Goal: Obtain resource: Download file/media

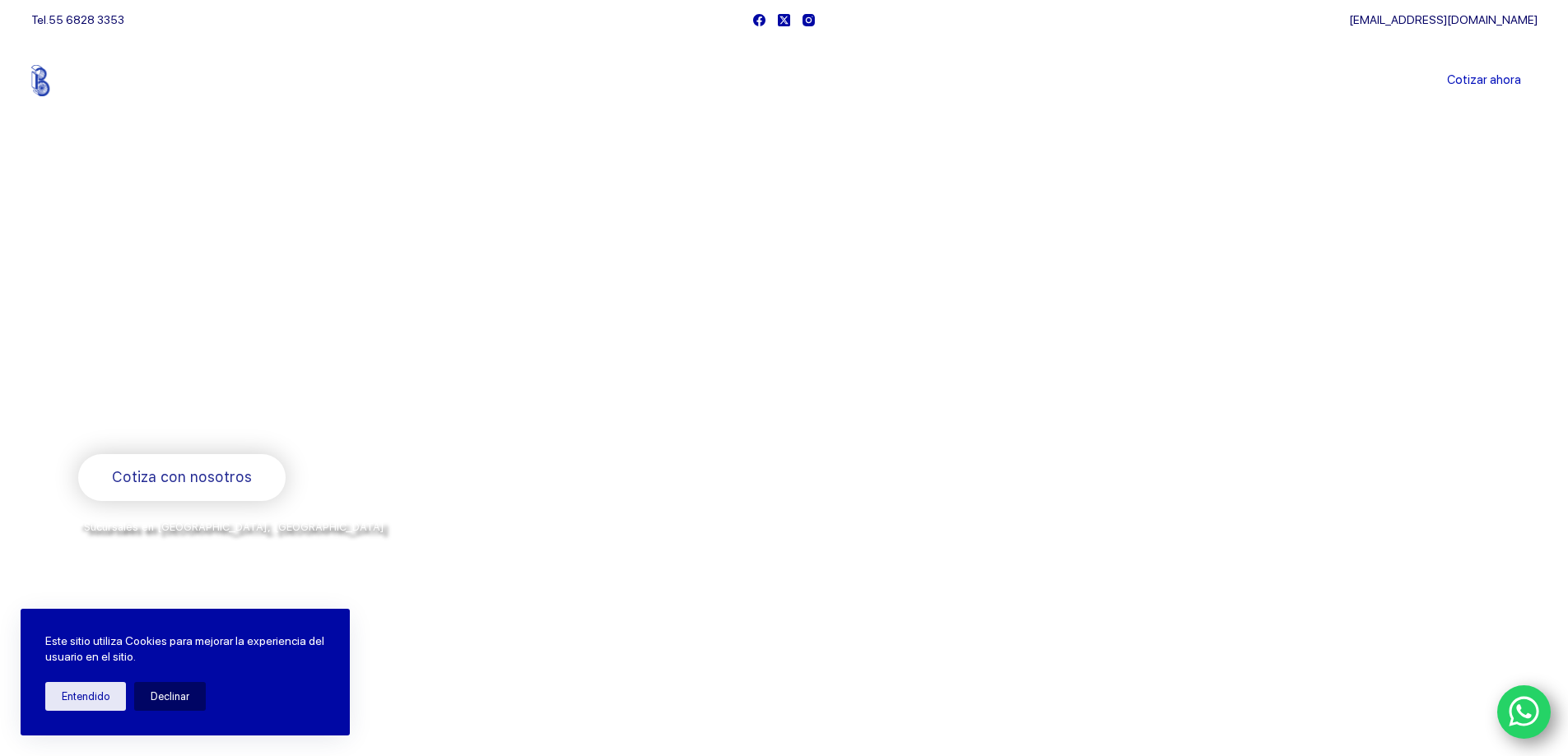
click at [748, 81] on link "Sucursales" at bounding box center [753, 81] width 102 height 0
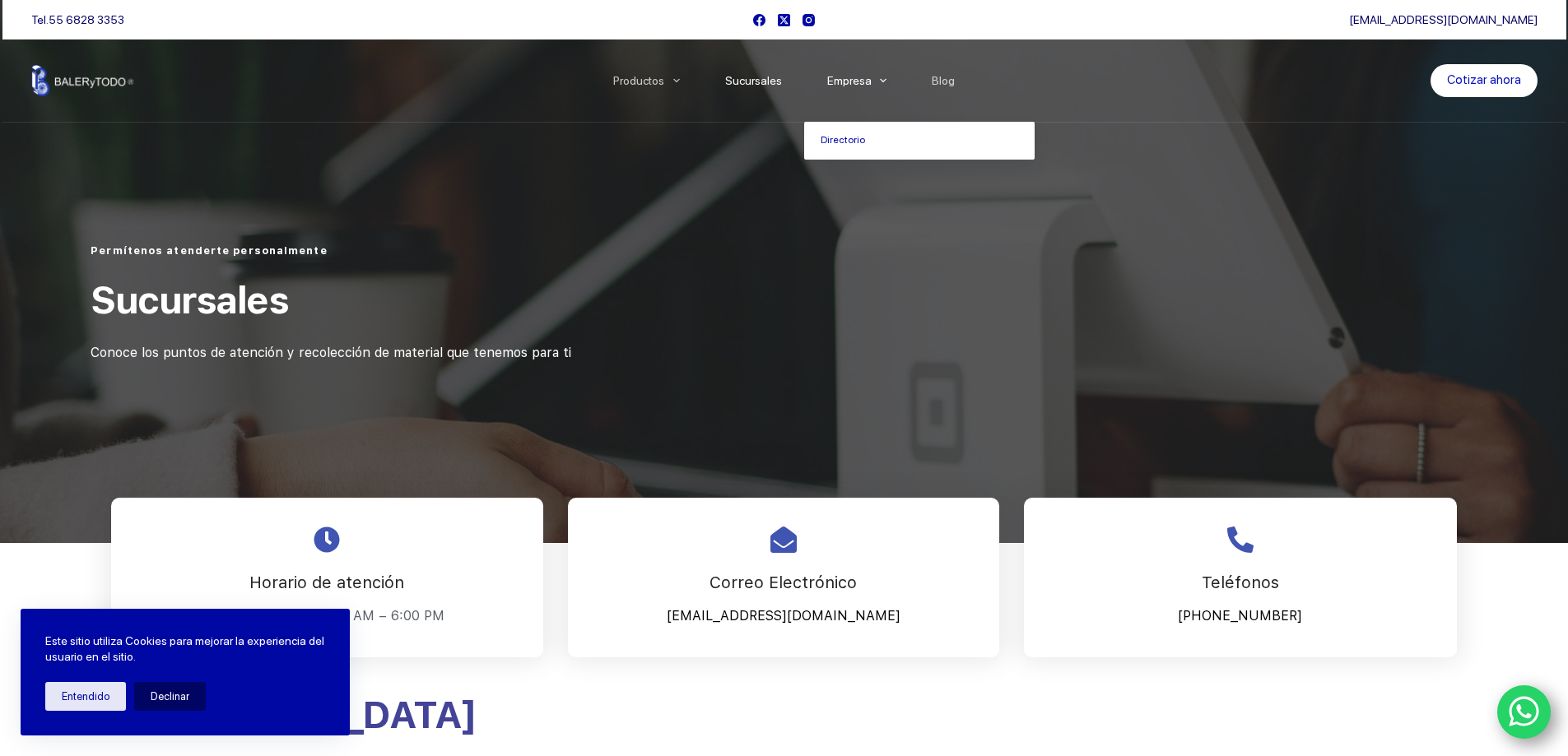
click at [845, 81] on link "Empresa" at bounding box center [856, 81] width 105 height 0
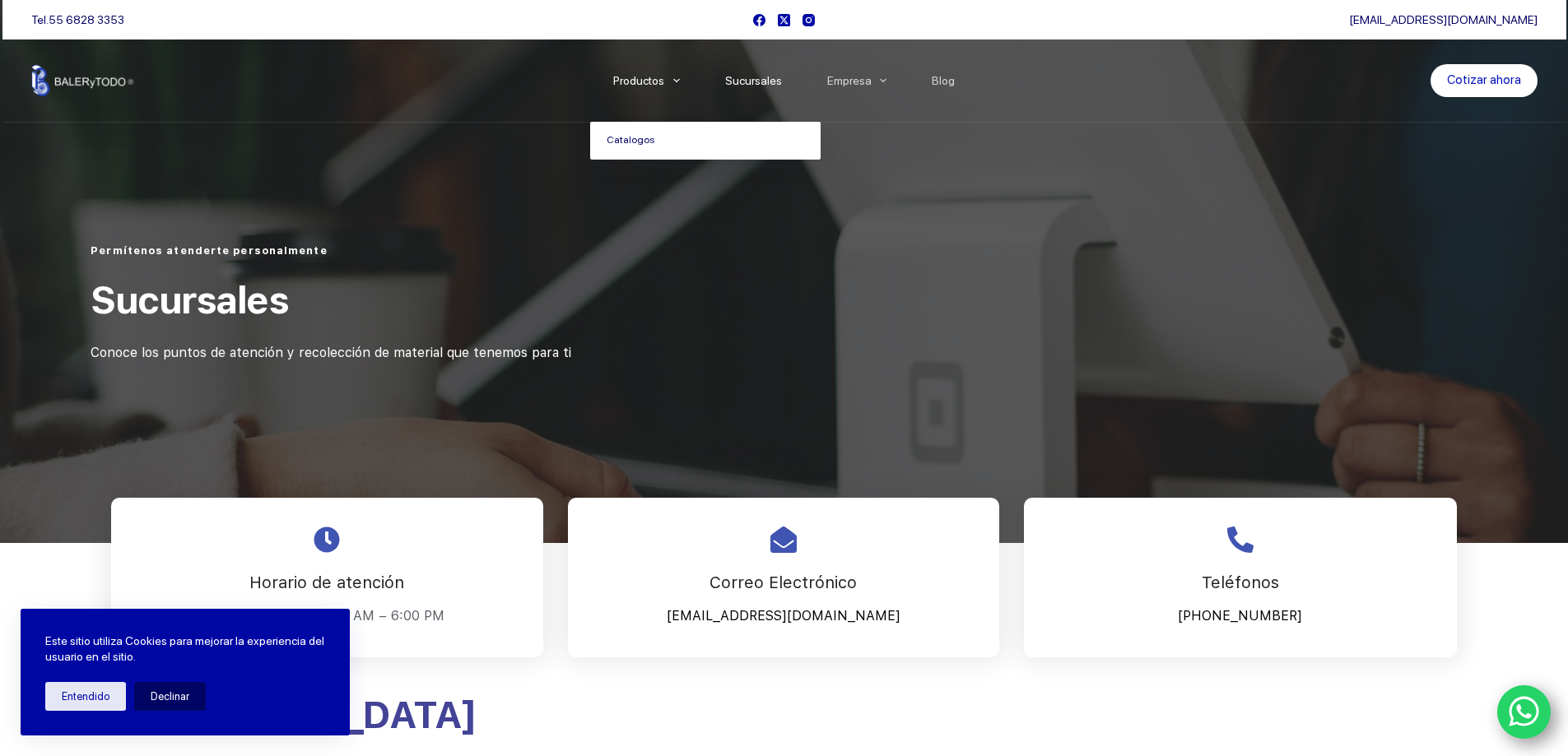
click at [634, 139] on link "Catalogos" at bounding box center [705, 140] width 231 height 38
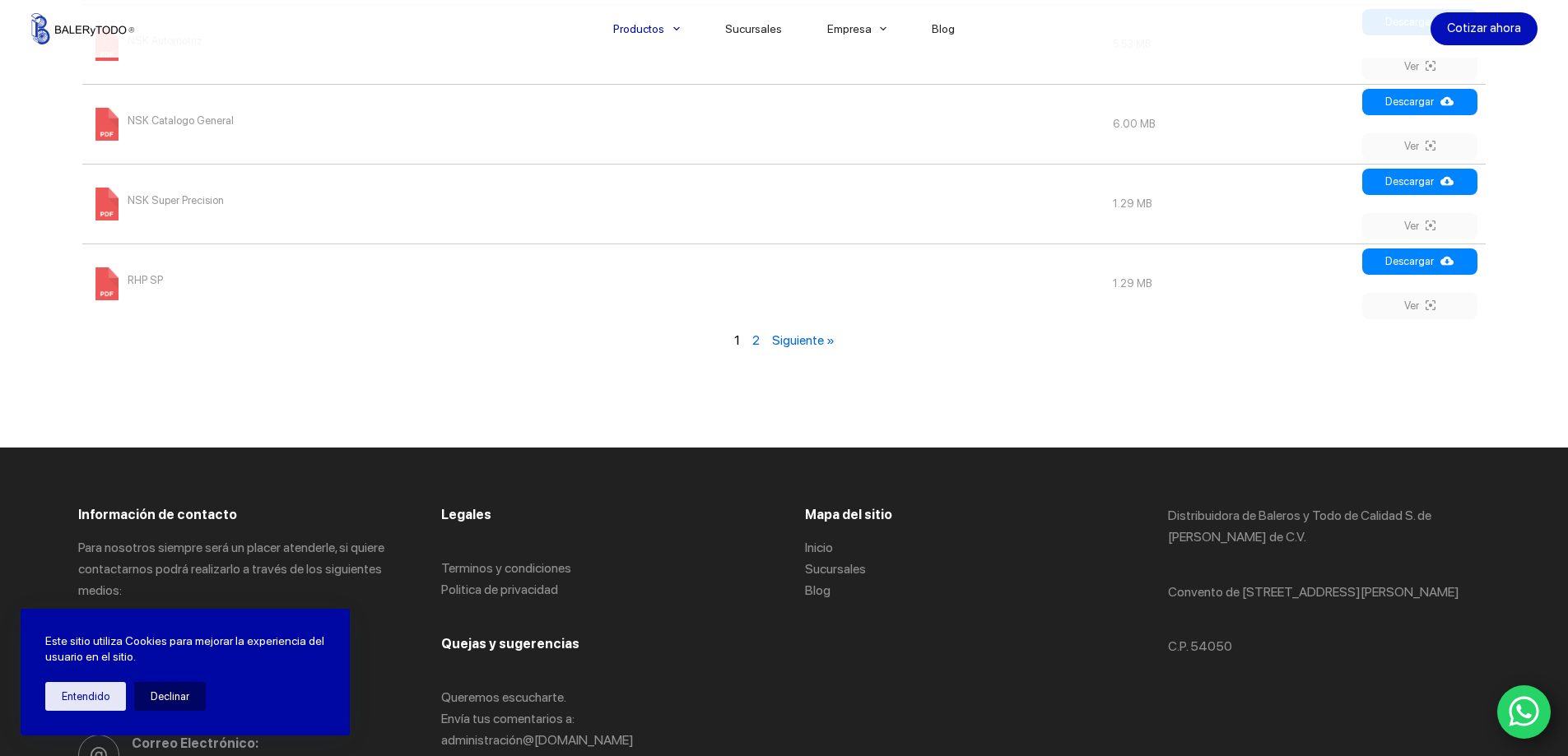
scroll to position [2139, 0]
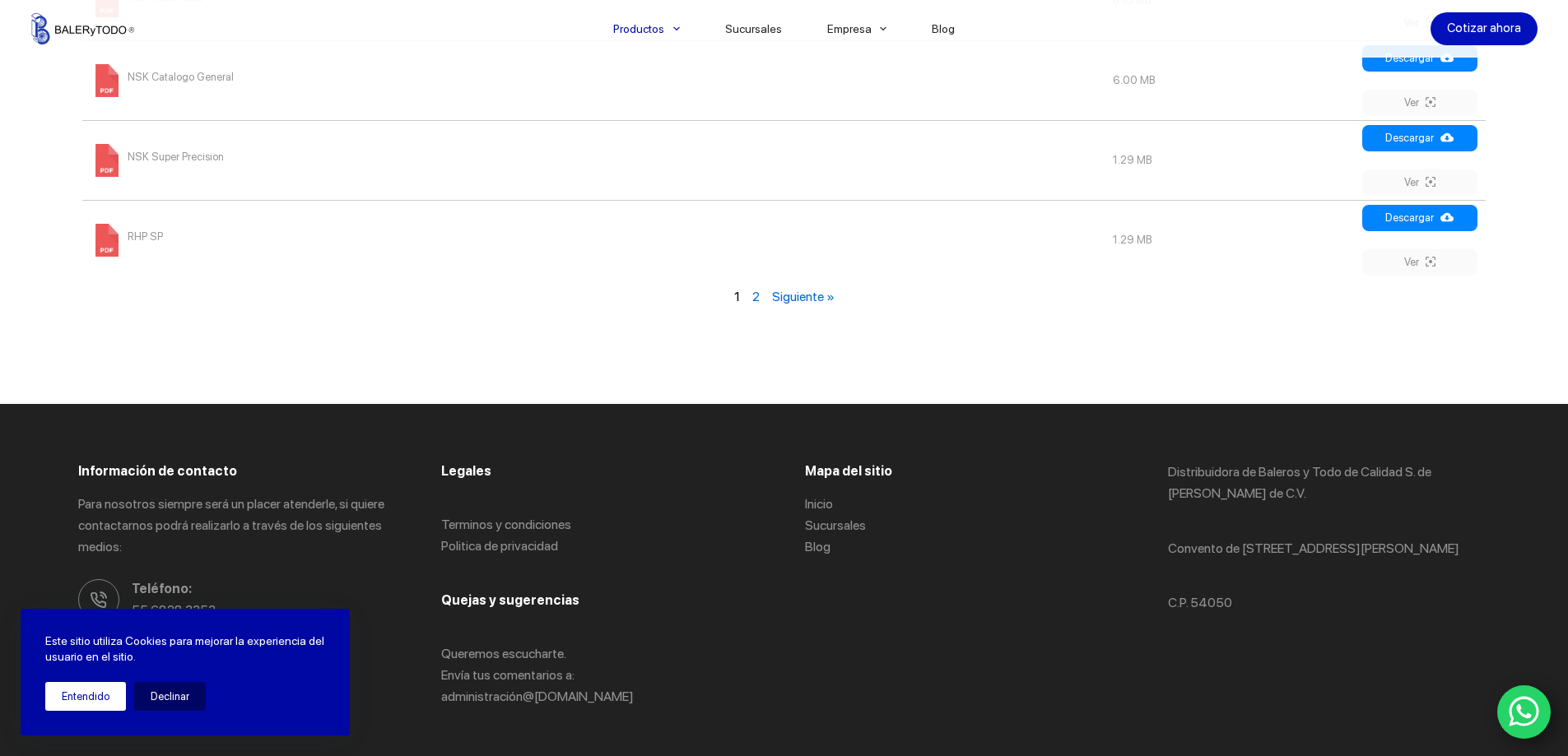
click at [91, 692] on button "Entendido" at bounding box center [86, 696] width 81 height 29
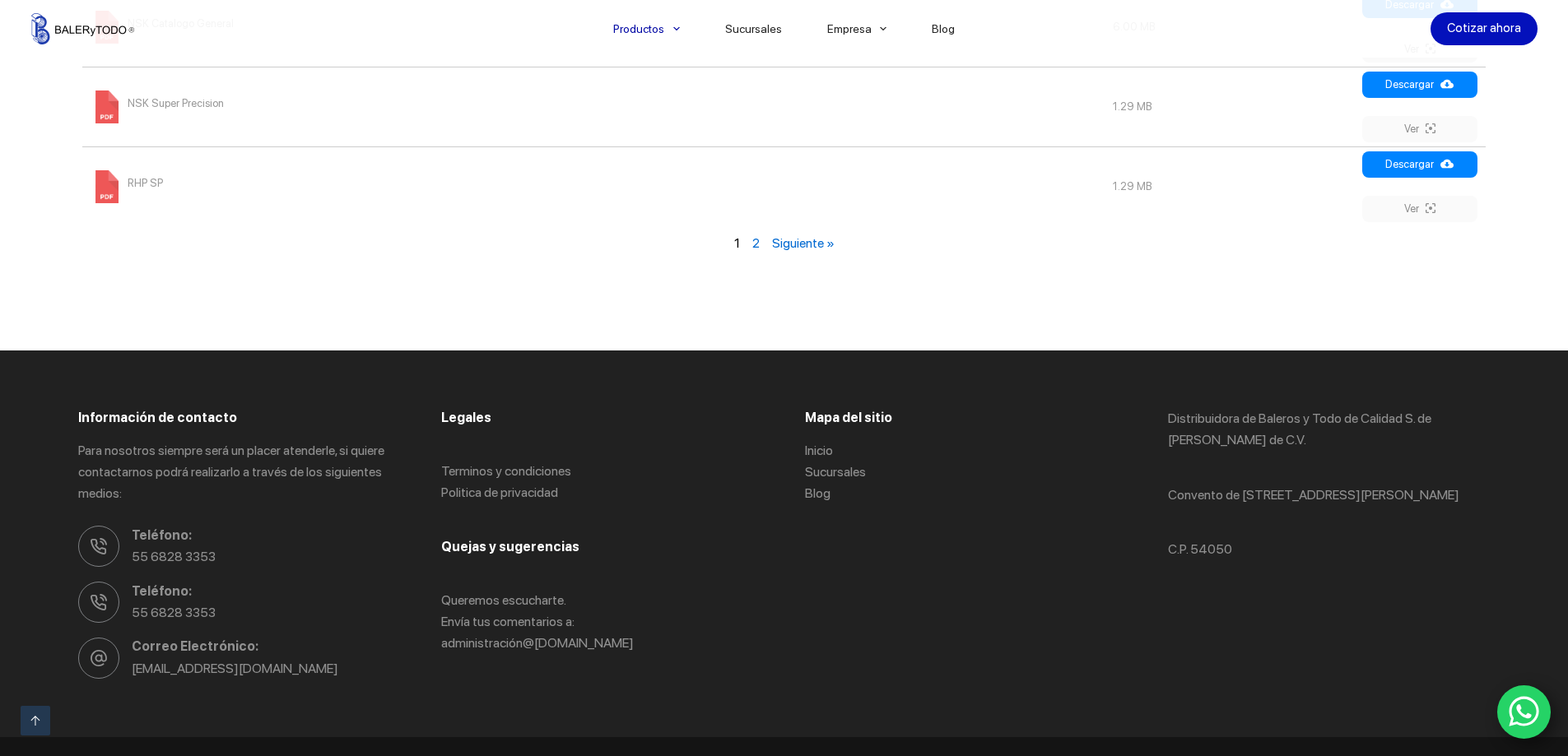
scroll to position [2221, 0]
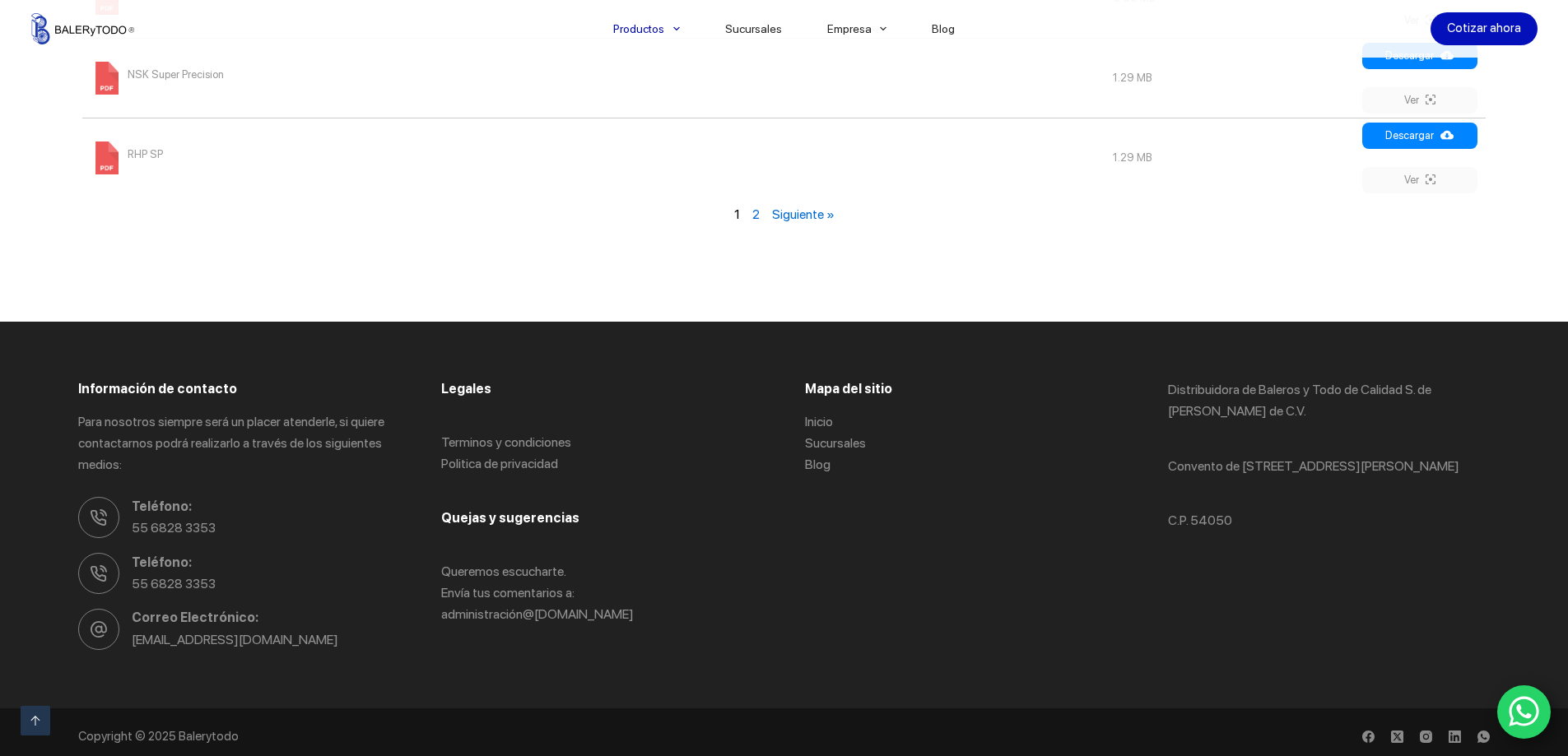
click at [780, 218] on link "Siguiente »" at bounding box center [803, 214] width 62 height 16
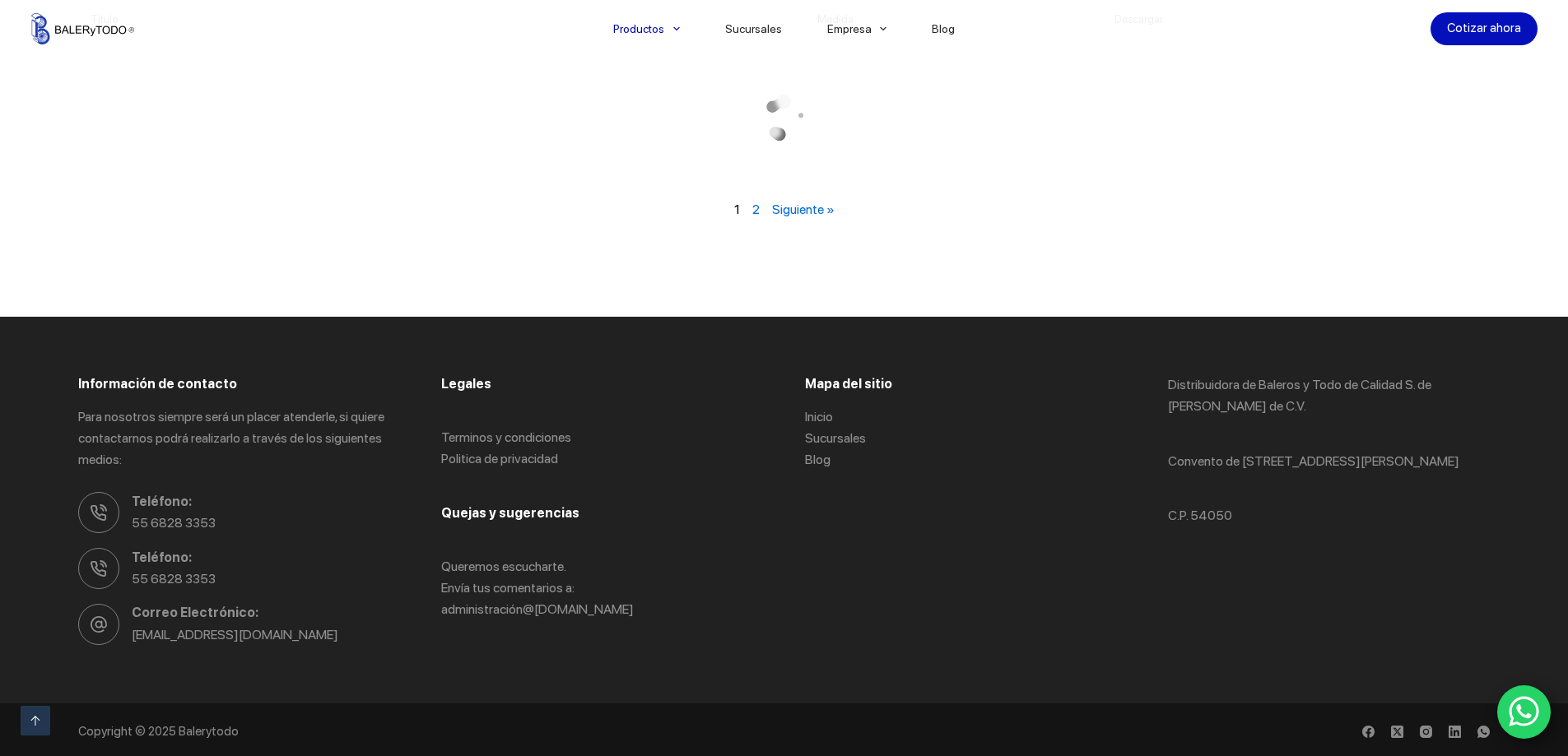
scroll to position [774, 0]
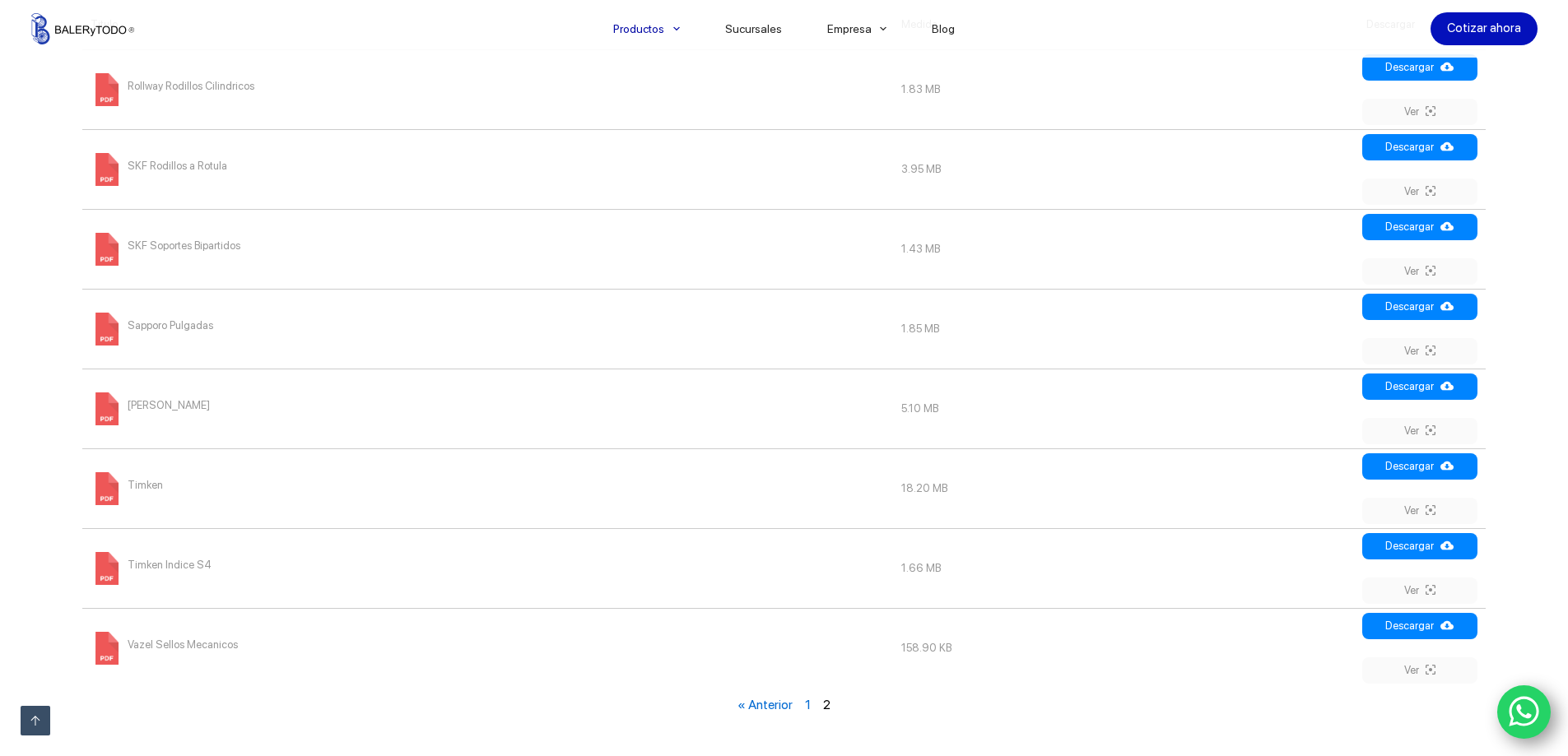
click at [162, 85] on span "Rollway Rodillos Cilindricos" at bounding box center [190, 86] width 126 height 26
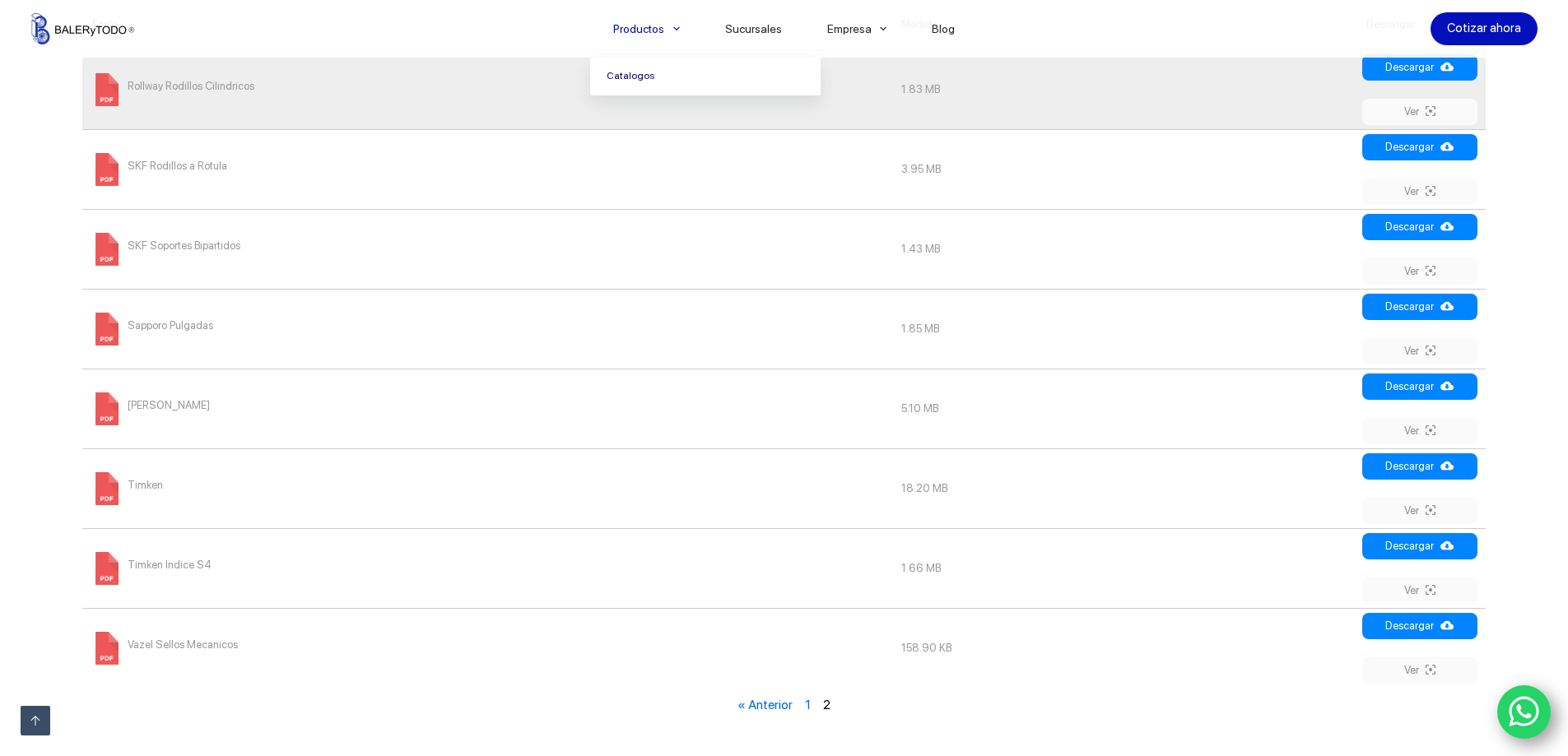
scroll to position [855, 0]
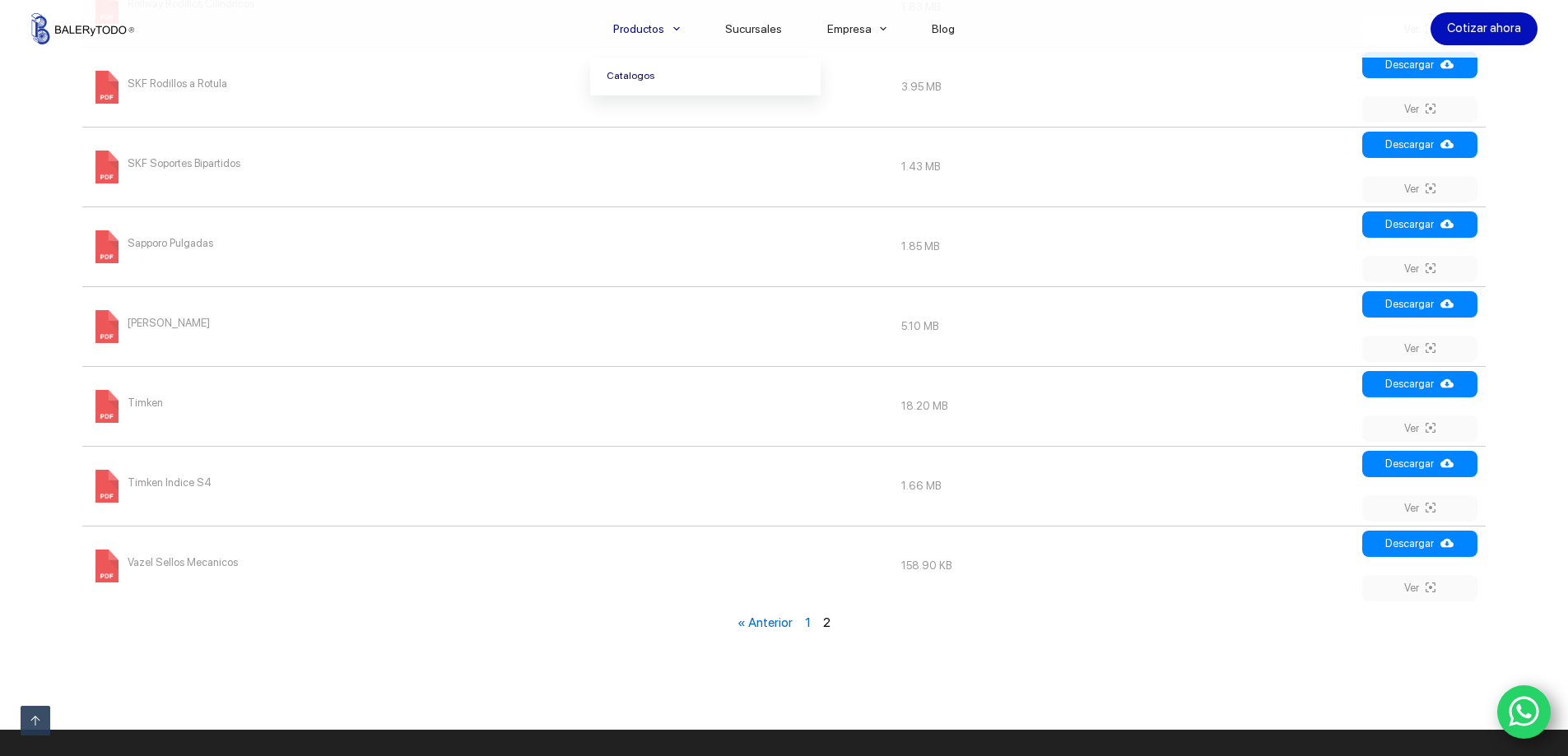
click at [154, 481] on span "Timken Indice S4" at bounding box center [169, 483] width 84 height 26
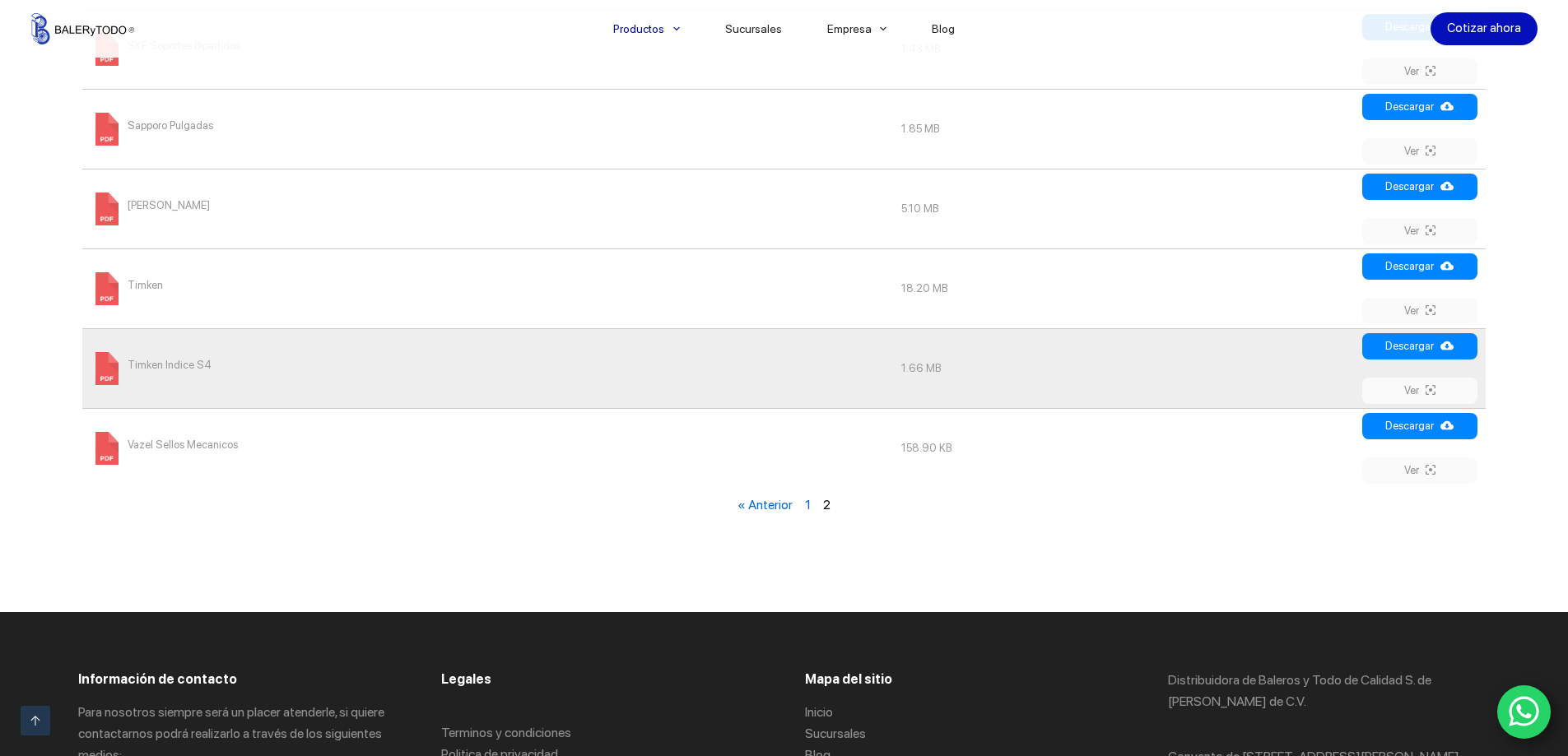
scroll to position [1152, 0]
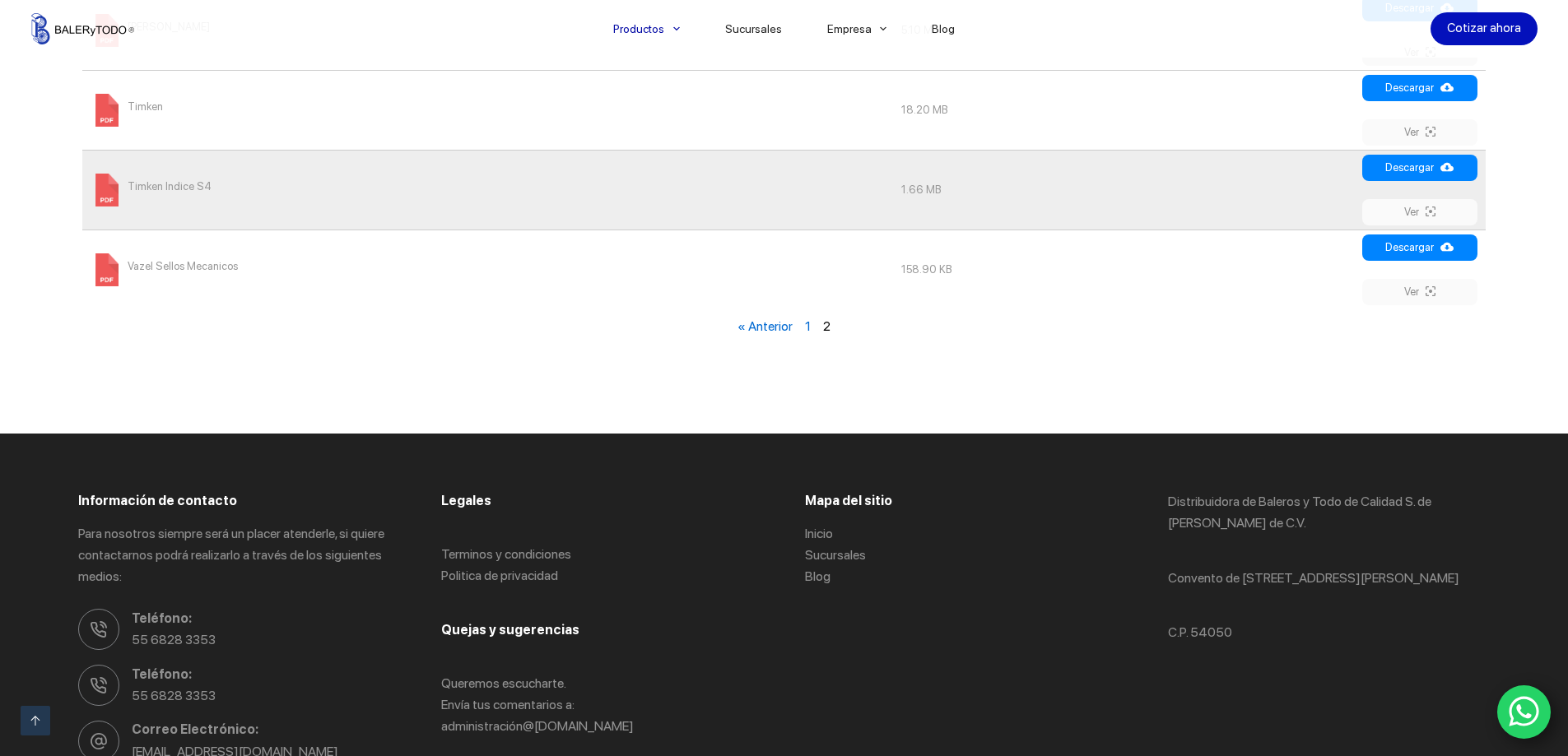
click at [760, 326] on link "« Anterior" at bounding box center [764, 326] width 55 height 16
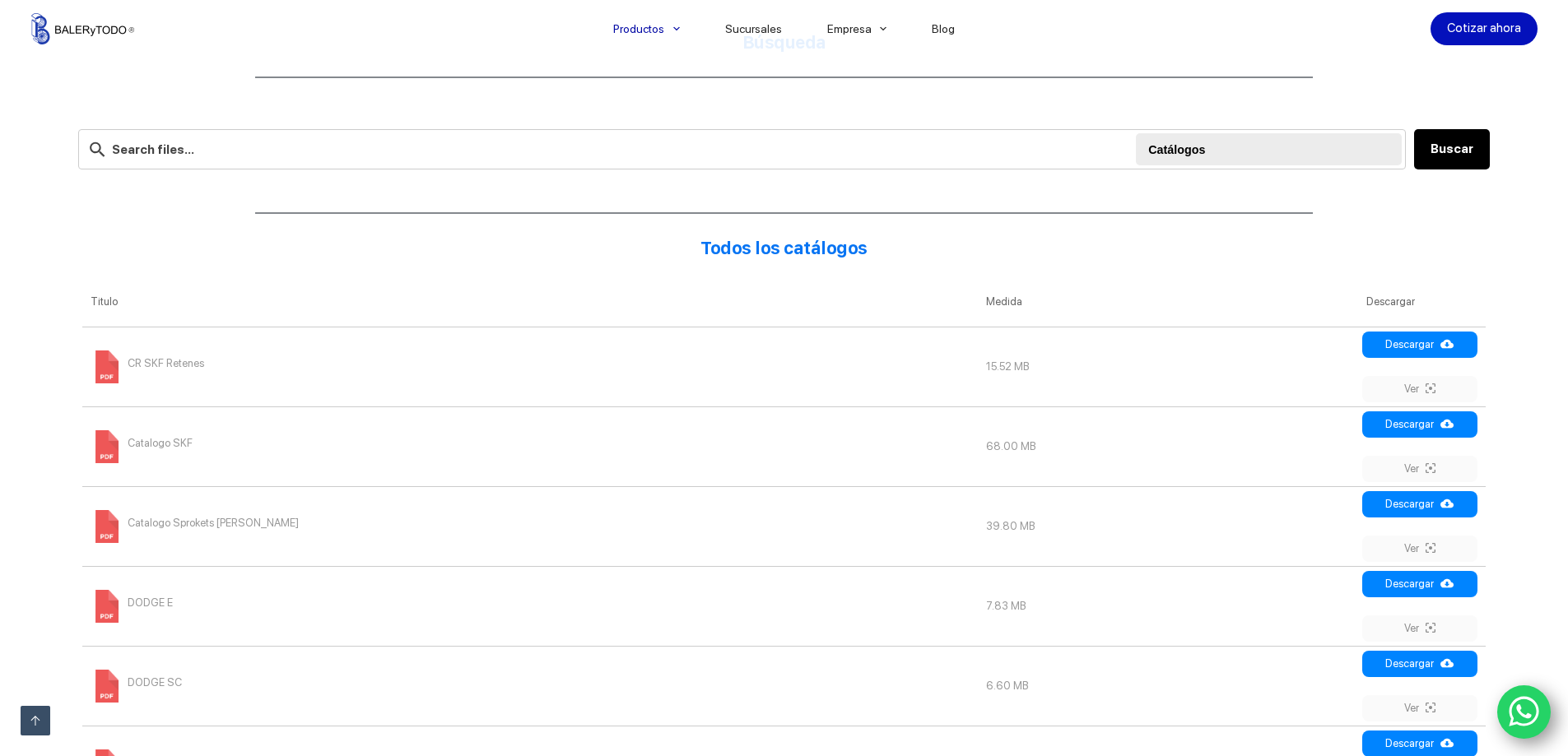
scroll to position [444, 0]
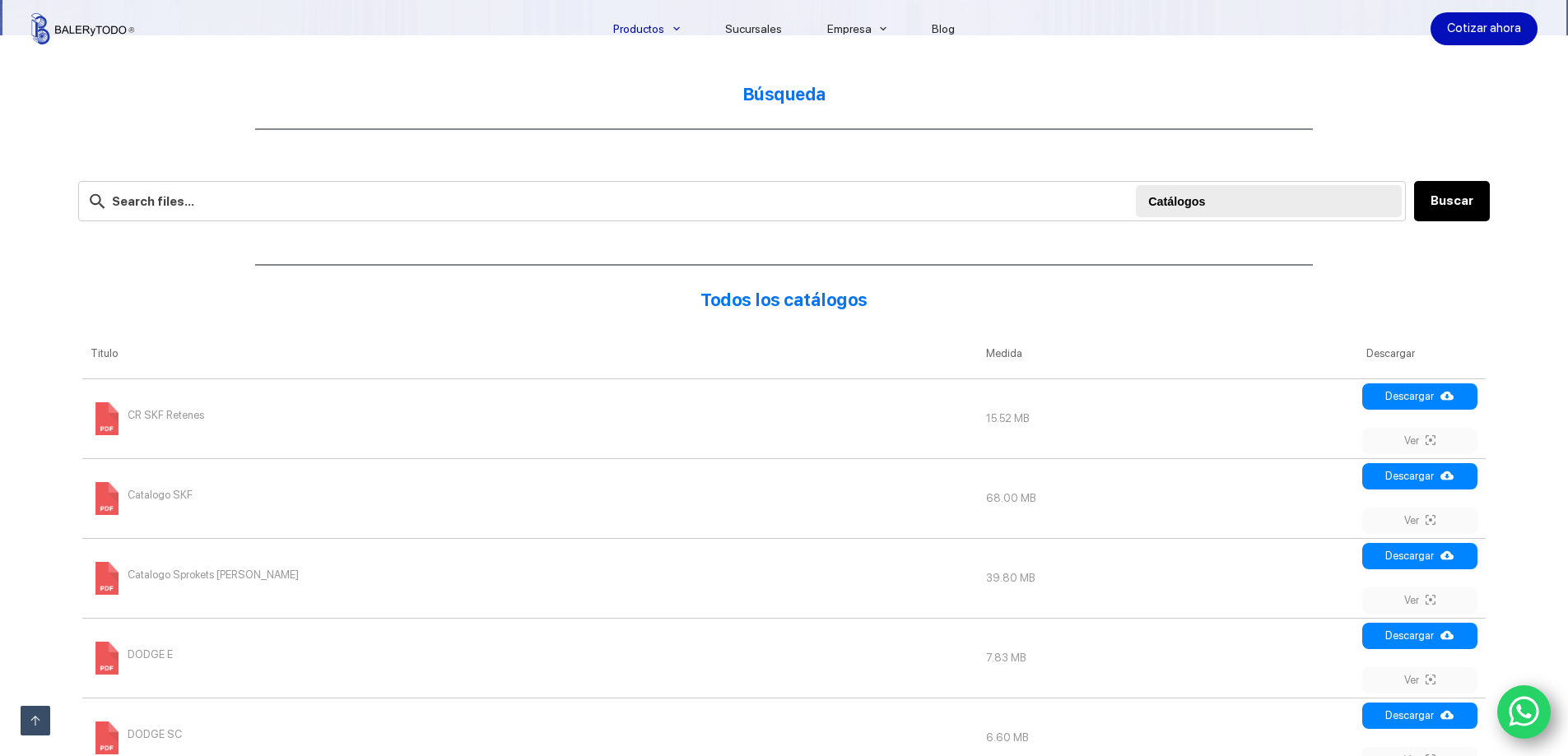
click at [179, 417] on span "CR SKF Retenes" at bounding box center [165, 416] width 76 height 26
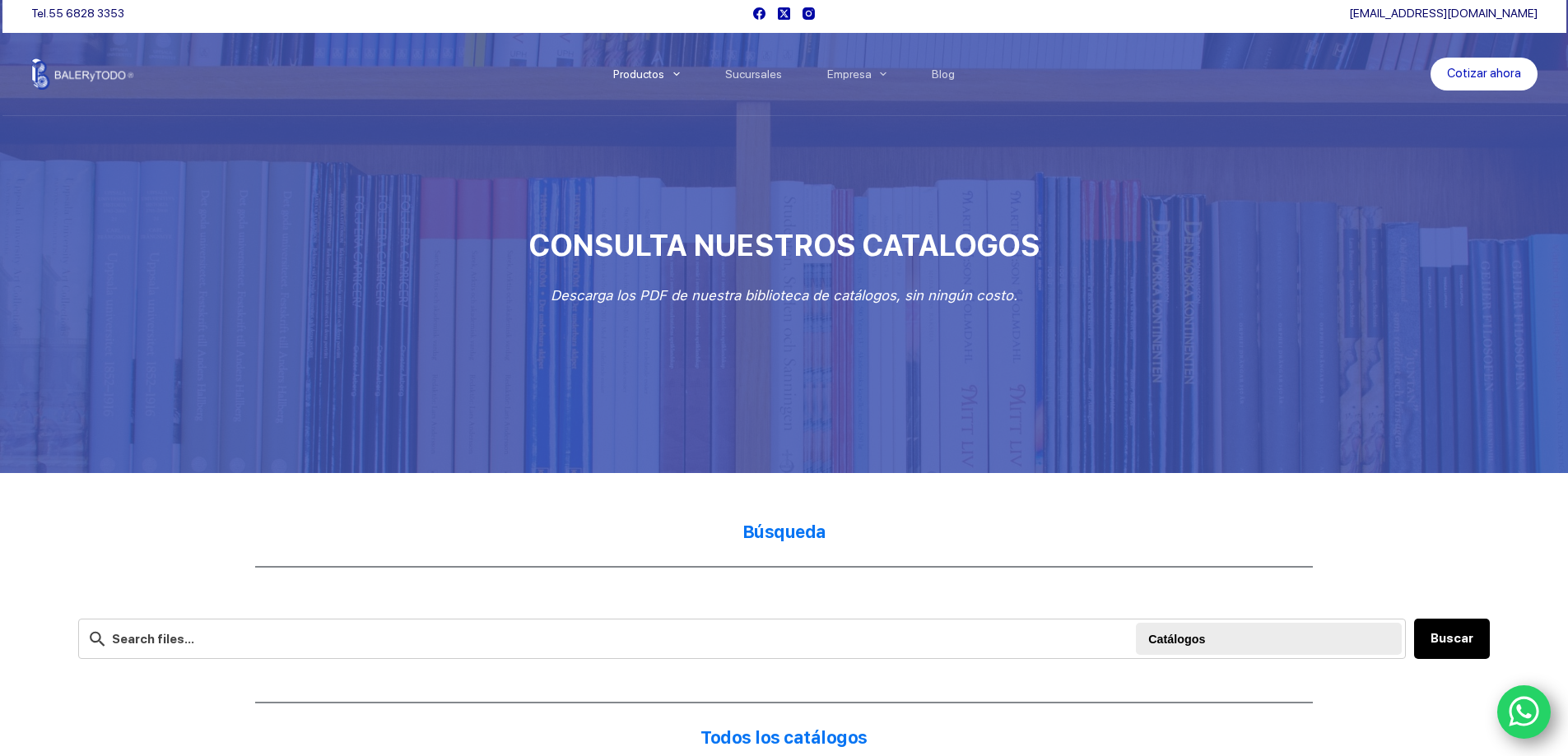
scroll to position [0, 0]
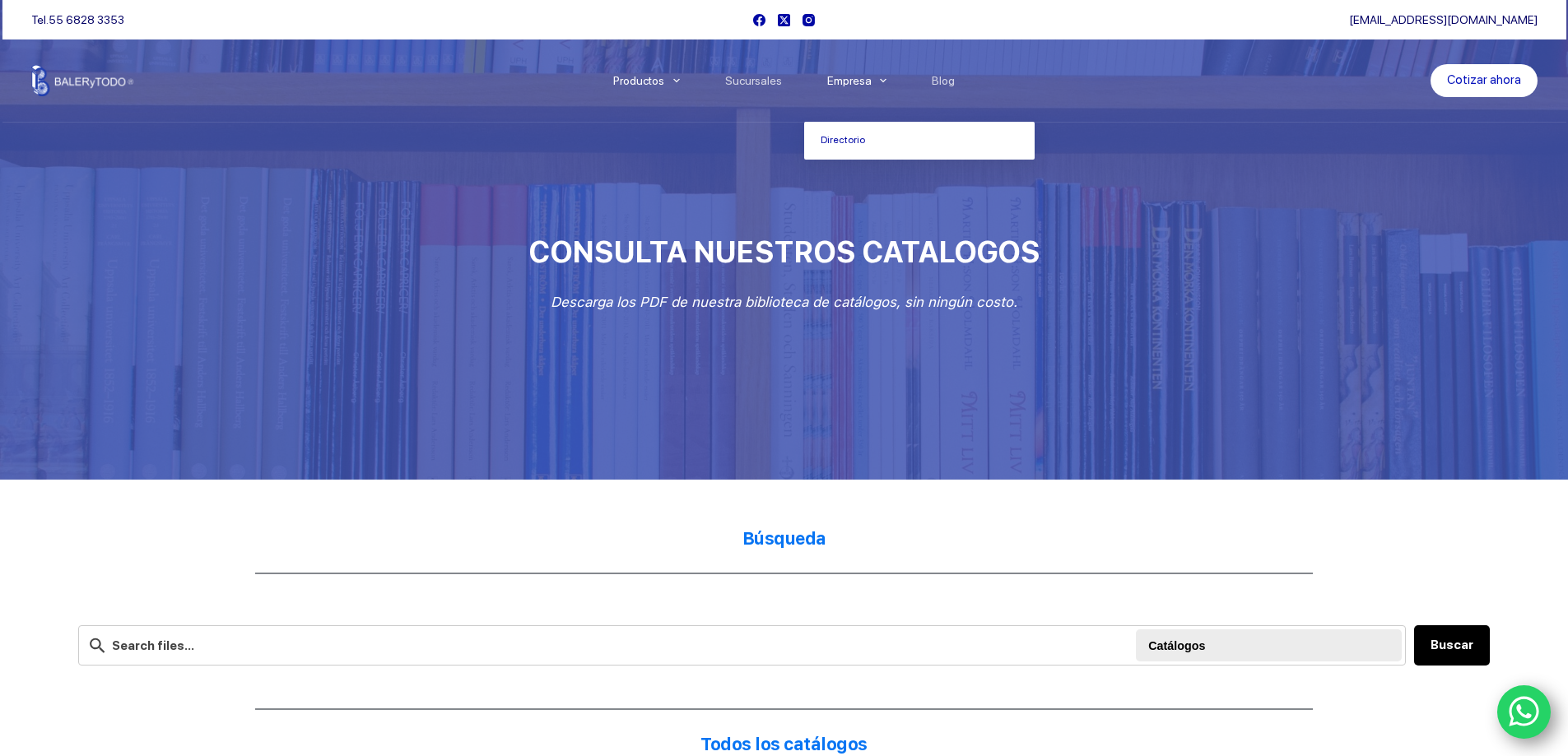
click at [842, 81] on link "Empresa" at bounding box center [856, 81] width 105 height 0
